Goal: Check status: Check status

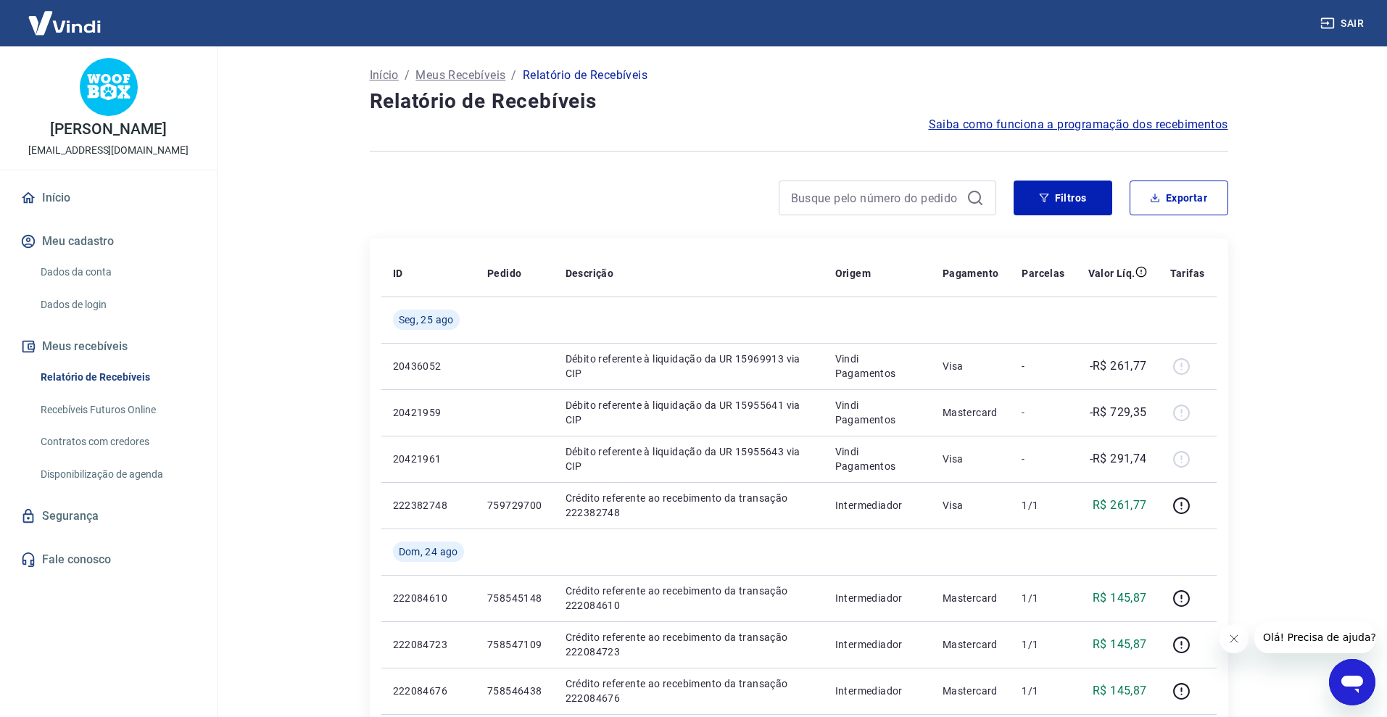
click at [97, 433] on link "Contratos com credores" at bounding box center [117, 442] width 165 height 30
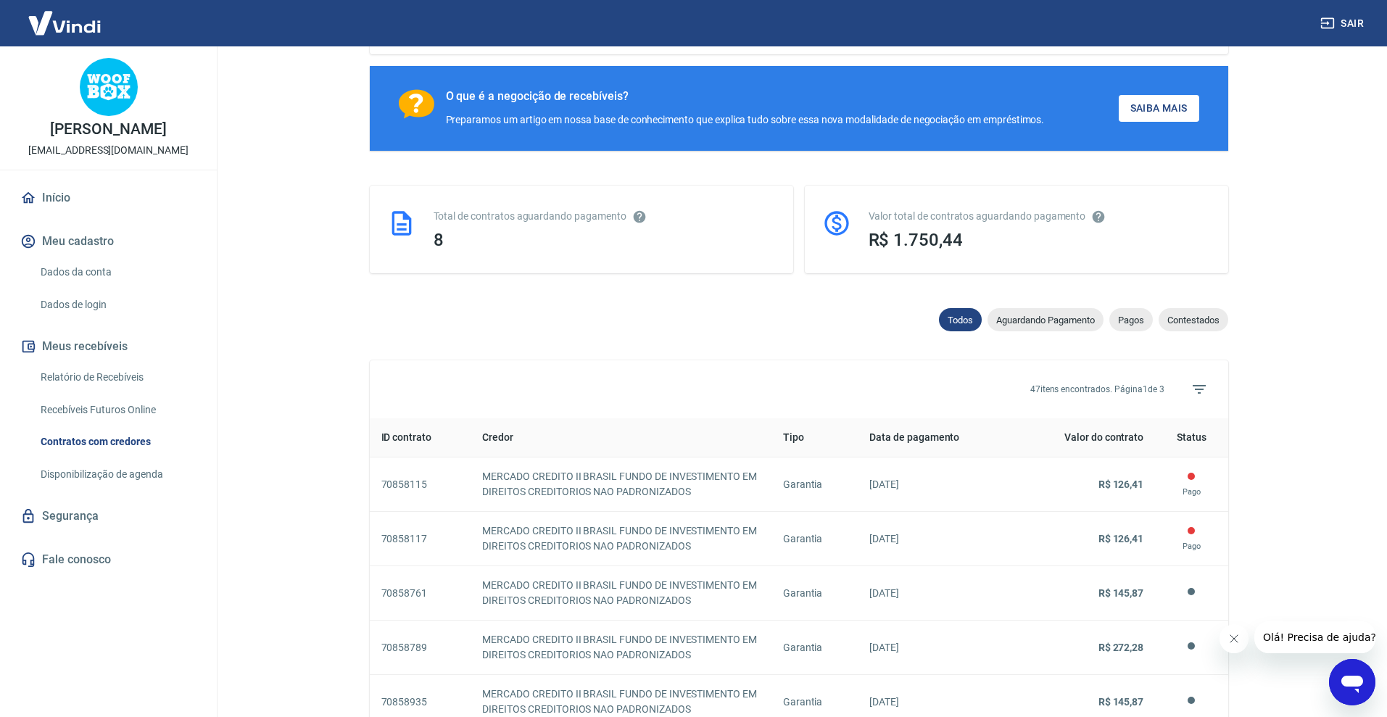
scroll to position [224, 0]
click at [1050, 315] on span "Aguardando Pagamento" at bounding box center [1045, 319] width 116 height 11
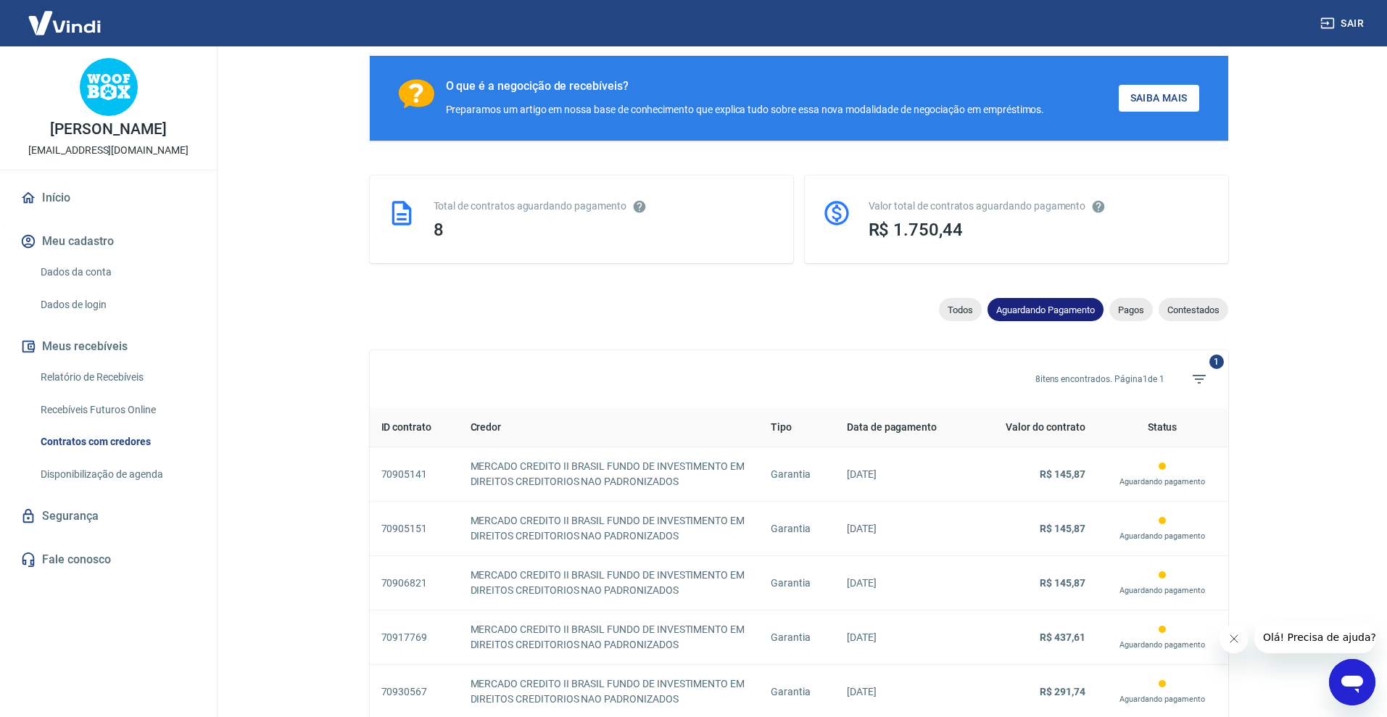
scroll to position [213, 0]
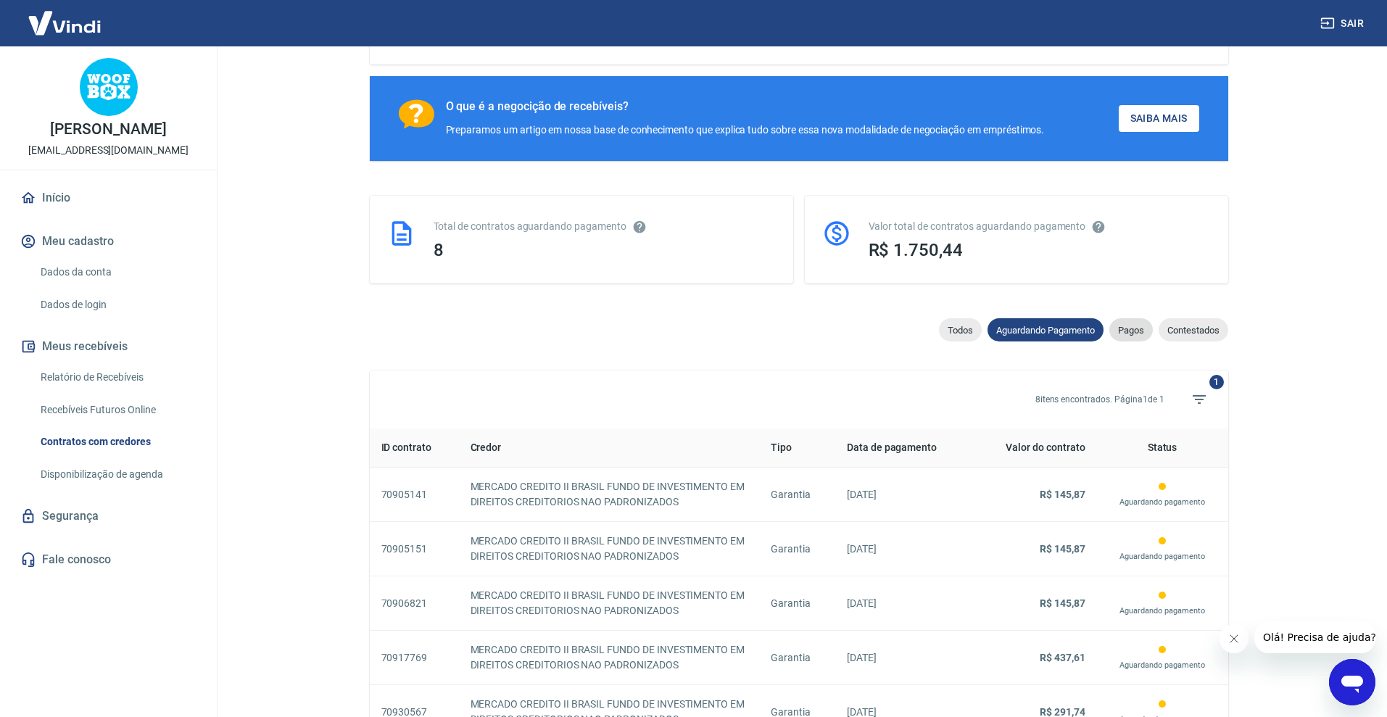
click at [1132, 331] on span "Pagos" at bounding box center [1130, 330] width 43 height 11
select select "paid"
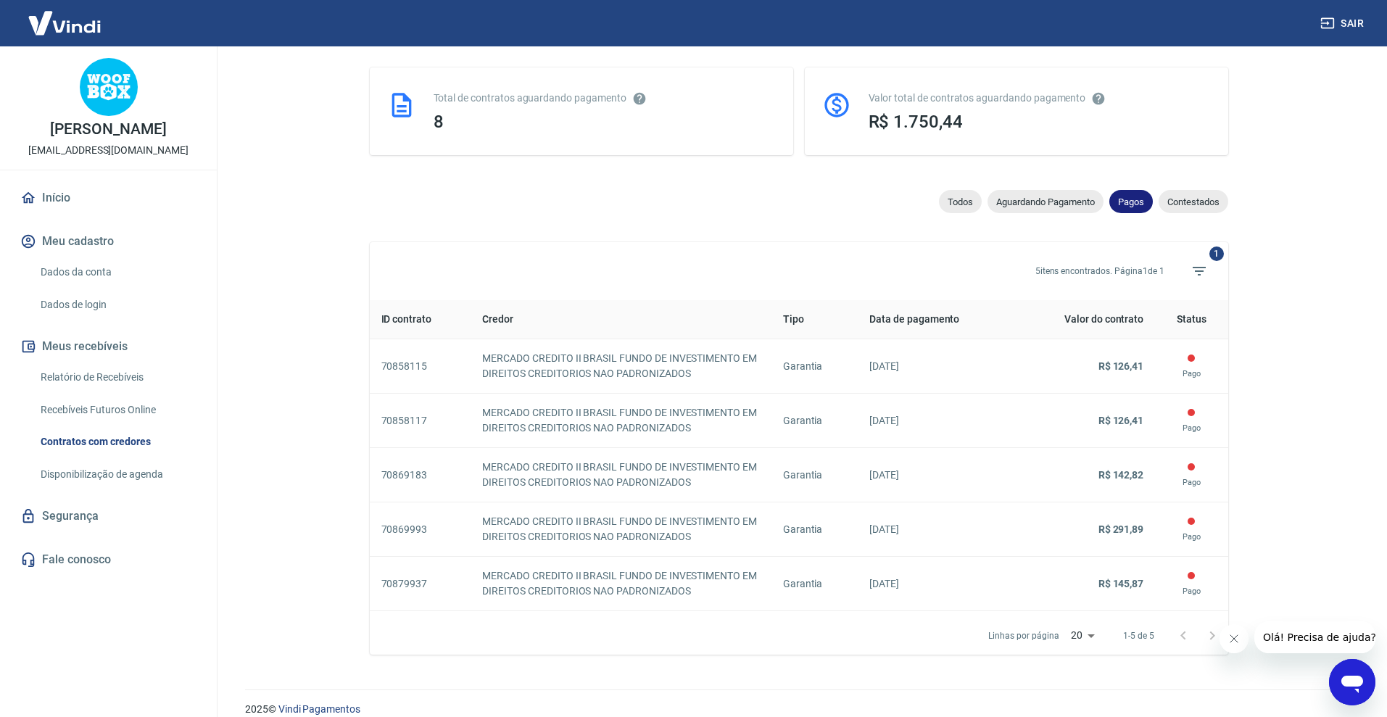
scroll to position [342, 0]
click at [94, 373] on link "Relatório de Recebíveis" at bounding box center [117, 377] width 165 height 30
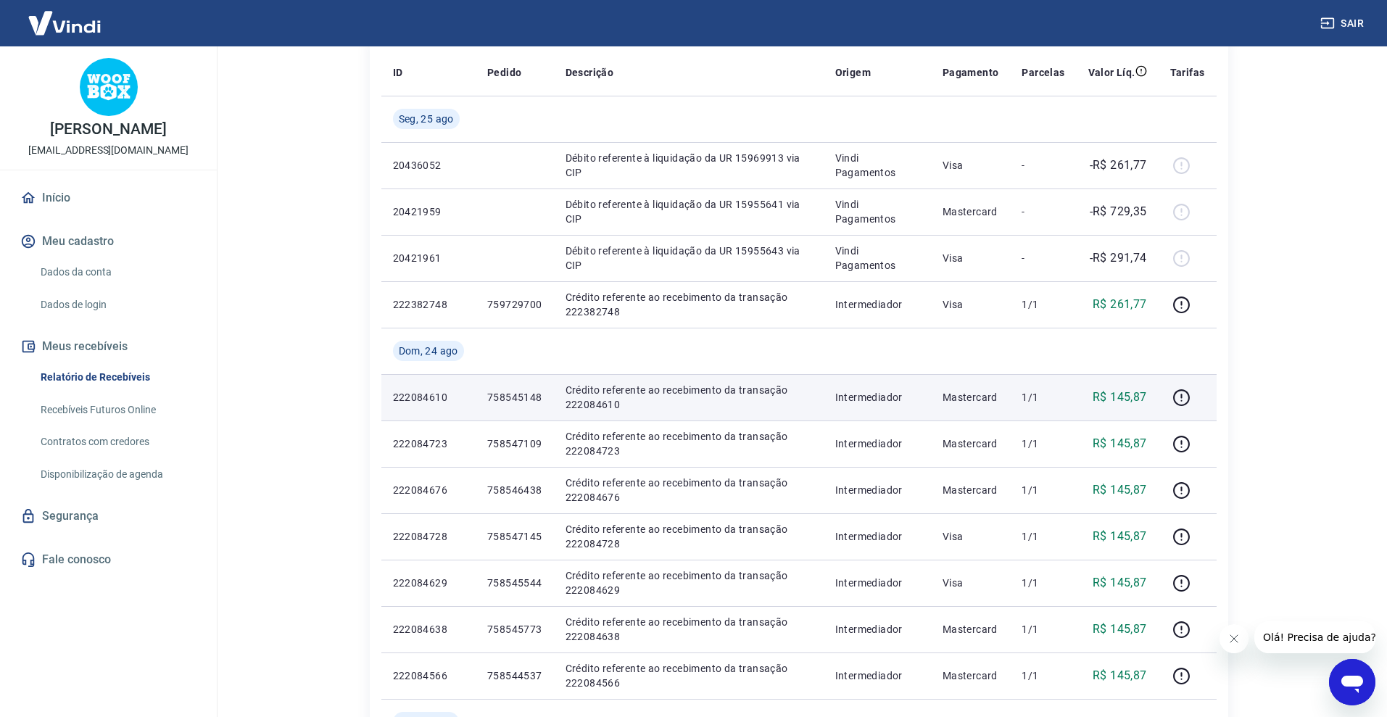
scroll to position [191, 0]
